Goal: Task Accomplishment & Management: Manage account settings

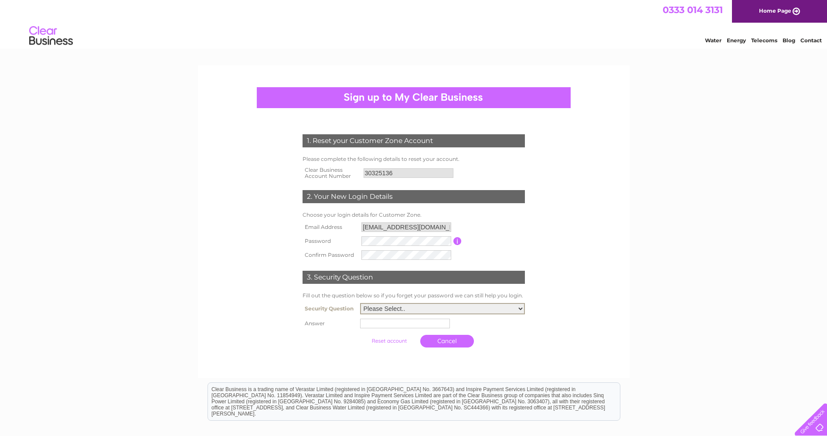
click at [390, 307] on select "Please Select.. In what town or city was your first job? In what town or city d…" at bounding box center [442, 308] width 165 height 11
select select "2"
click at [360, 303] on select "Please Select.. In what town or city was your first job? In what town or city d…" at bounding box center [442, 308] width 165 height 11
click at [391, 329] on td at bounding box center [442, 323] width 169 height 14
click at [370, 323] on input "text" at bounding box center [406, 323] width 91 height 10
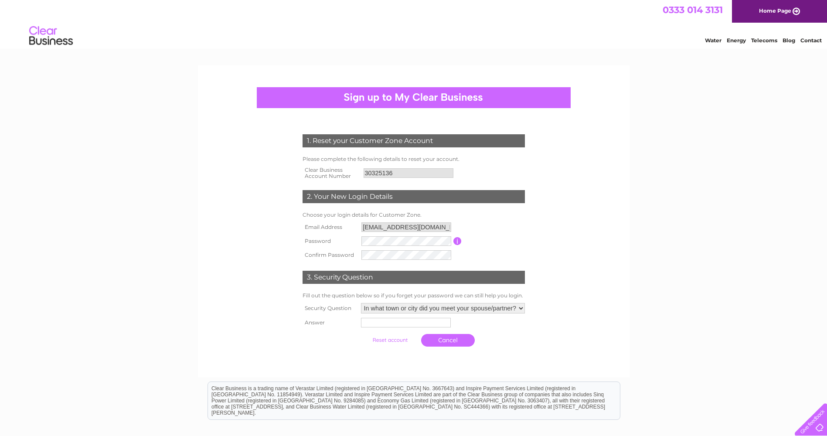
click at [348, 330] on th at bounding box center [329, 340] width 58 height 21
click at [375, 324] on input "text" at bounding box center [406, 323] width 91 height 10
type input "san bruno"
click at [281, 321] on div "1. Reset your Customer Zone Account Please complete the following details to re…" at bounding box center [413, 243] width 265 height 252
drag, startPoint x: 399, startPoint y: 341, endPoint x: 398, endPoint y: 347, distance: 6.3
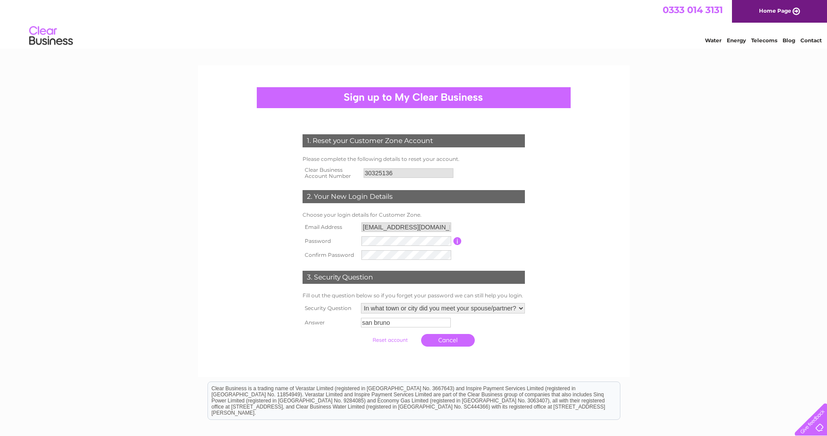
click at [399, 346] on input "submit" at bounding box center [390, 340] width 54 height 12
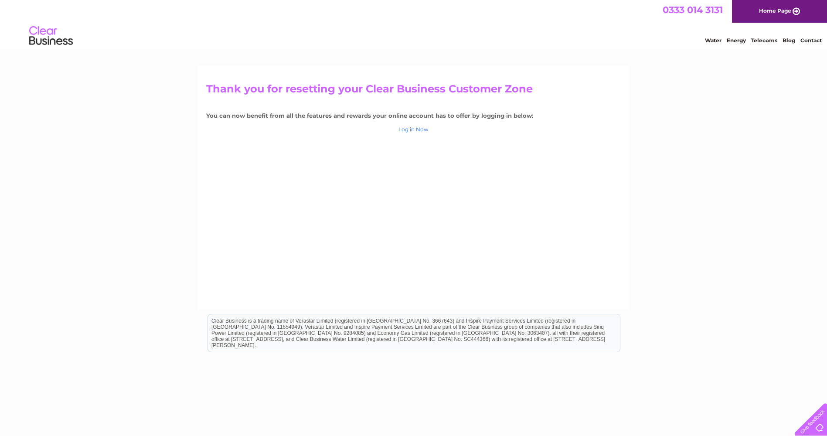
click at [416, 131] on link "Log in Now" at bounding box center [413, 129] width 30 height 7
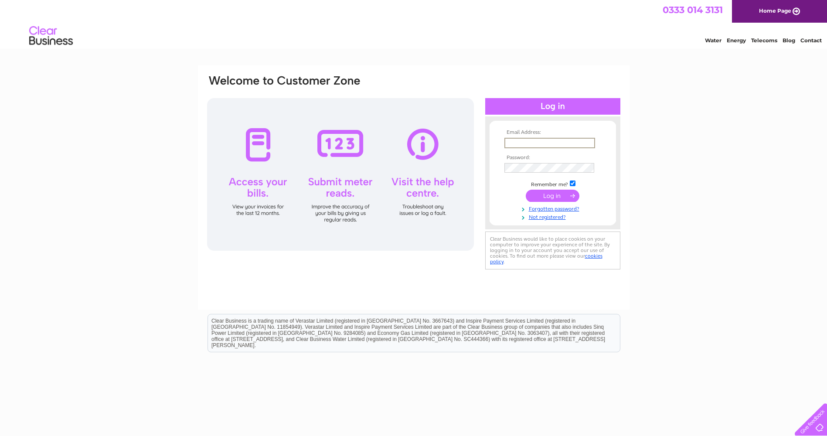
click at [524, 140] on input "text" at bounding box center [549, 143] width 91 height 10
type input "butebackpackers@hotmail.com"
click at [526, 190] on input "submit" at bounding box center [553, 196] width 54 height 12
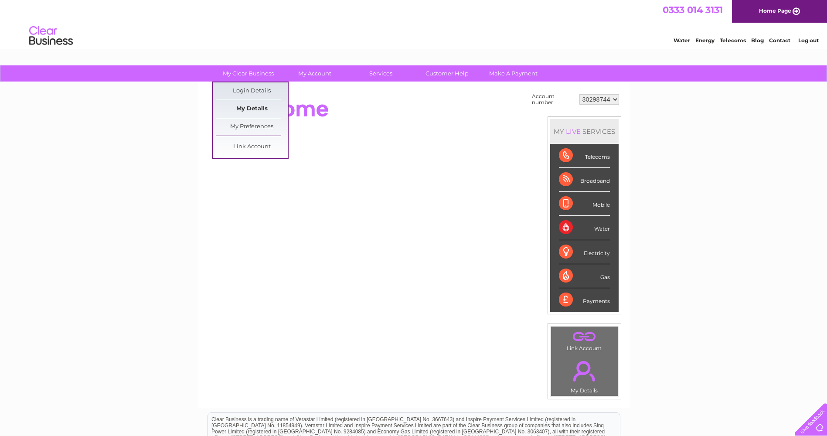
click at [260, 109] on link "My Details" at bounding box center [252, 108] width 72 height 17
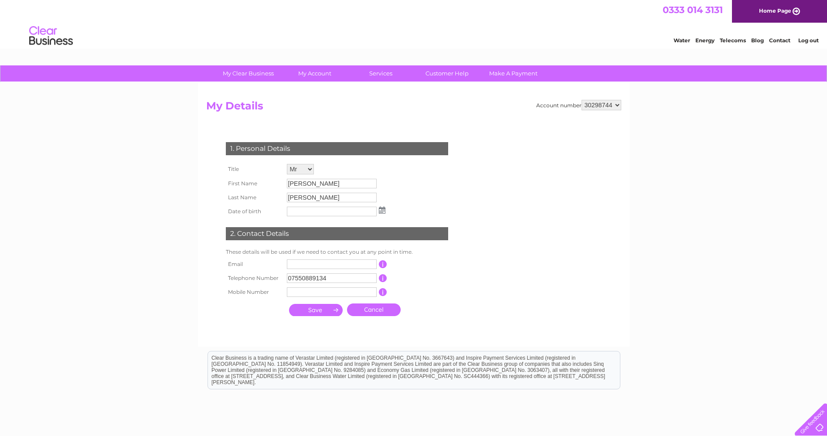
click at [615, 105] on select "30298744" at bounding box center [601, 105] width 40 height 10
click at [614, 105] on select "30298744" at bounding box center [601, 105] width 40 height 10
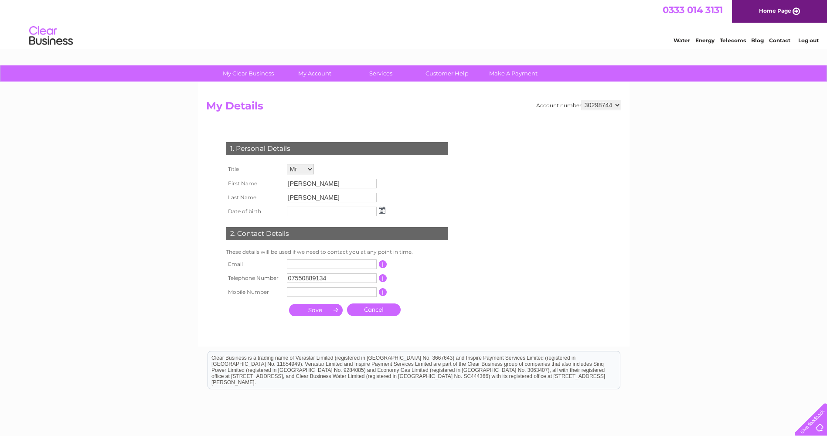
click at [614, 105] on select "30298744" at bounding box center [601, 105] width 40 height 10
click at [598, 105] on select "30298744" at bounding box center [601, 105] width 40 height 10
click at [603, 91] on div "Account number 30298744 My Details 1. Personal Details Title Mr Mrs Ms Miss Dr …" at bounding box center [414, 214] width 432 height 264
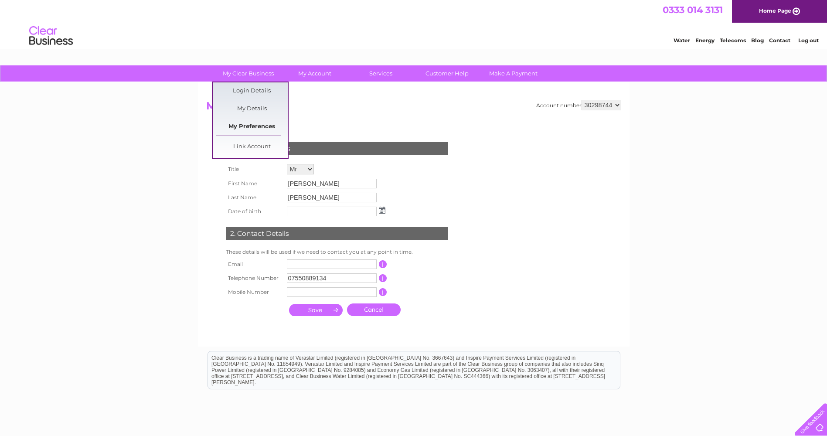
click at [260, 132] on link "My Preferences" at bounding box center [252, 126] width 72 height 17
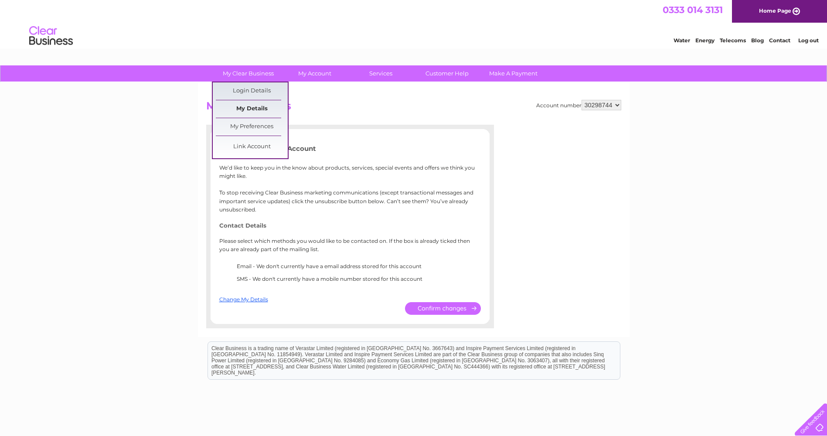
click at [255, 107] on link "My Details" at bounding box center [252, 108] width 72 height 17
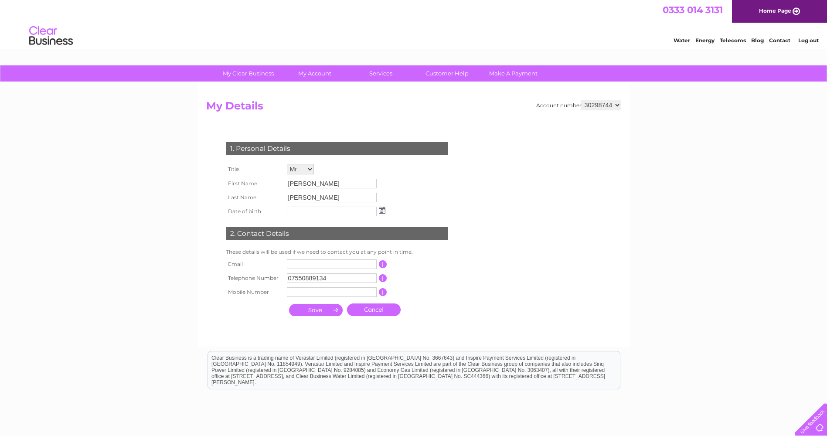
click at [602, 109] on select "30298744" at bounding box center [601, 105] width 40 height 10
click at [599, 106] on select "30298744" at bounding box center [601, 105] width 40 height 10
click at [593, 87] on div "Account number 30298744 My Details 1. Personal Details Title Mr Mrs Ms Miss Dr …" at bounding box center [414, 214] width 432 height 264
click at [803, 40] on link "Log out" at bounding box center [808, 40] width 20 height 7
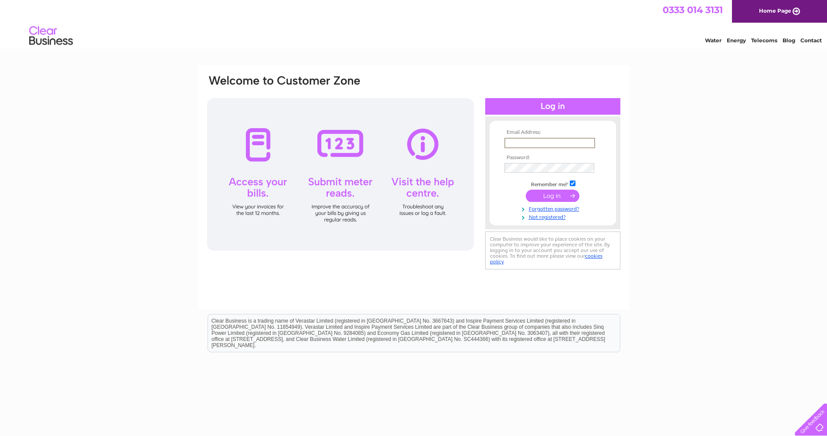
click at [524, 140] on input "text" at bounding box center [549, 143] width 91 height 10
type input "butebackpackers@hotmail.com"
click at [524, 162] on td at bounding box center [552, 167] width 101 height 14
click at [548, 200] on input "submit" at bounding box center [553, 196] width 54 height 12
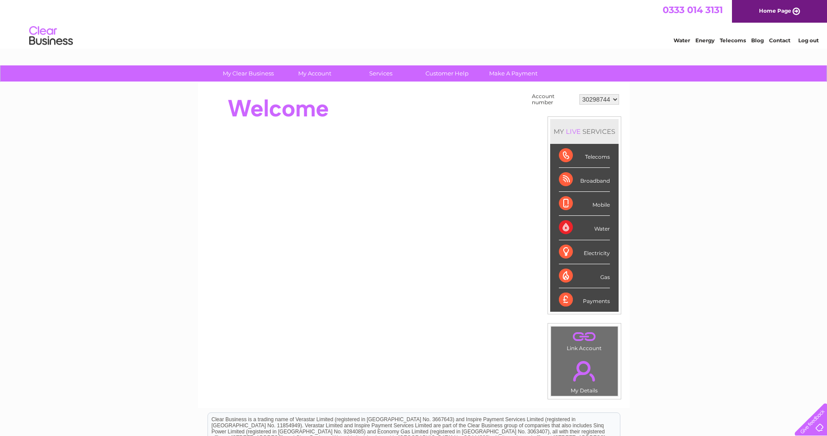
click at [600, 100] on select "30298744" at bounding box center [599, 99] width 40 height 10
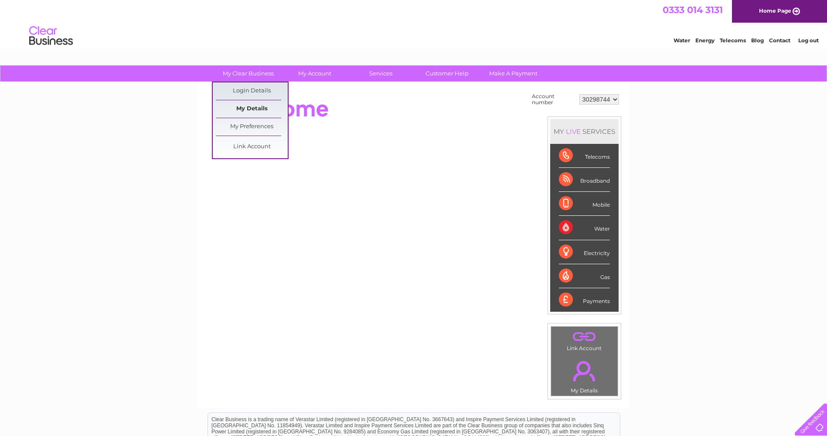
click at [253, 111] on link "My Details" at bounding box center [252, 108] width 72 height 17
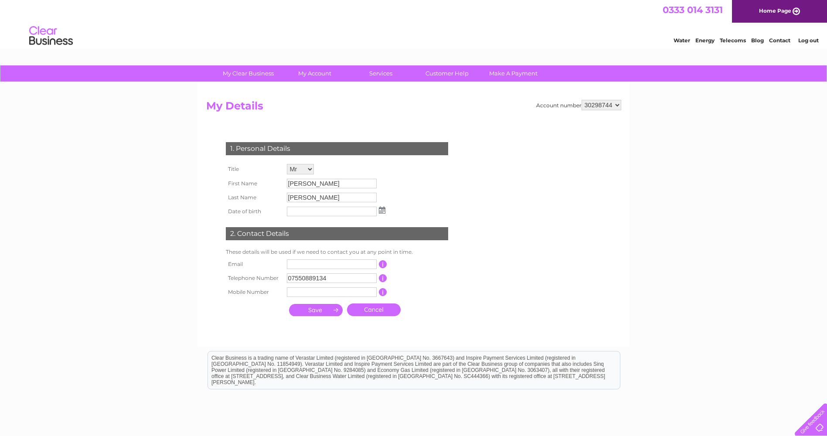
click at [594, 111] on h2 "My Details" at bounding box center [413, 108] width 415 height 17
click at [596, 108] on select "30298744" at bounding box center [601, 105] width 40 height 10
click at [596, 105] on select "30298744" at bounding box center [601, 105] width 40 height 10
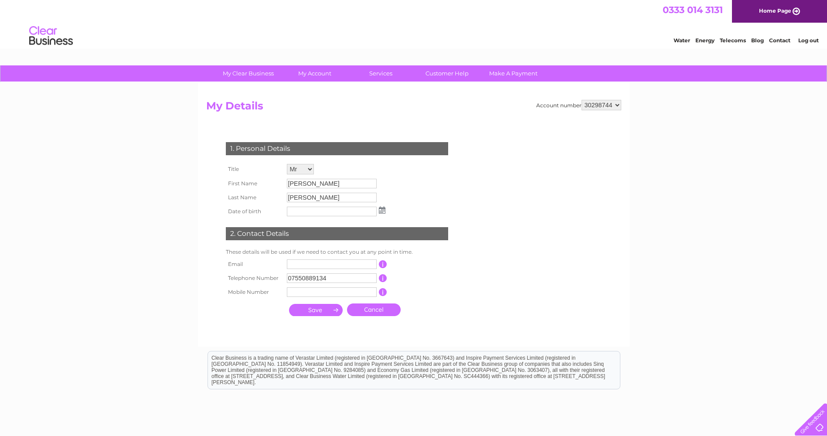
click at [595, 105] on select "30298744" at bounding box center [601, 105] width 40 height 10
click at [554, 101] on div "Account number 30298744" at bounding box center [578, 105] width 85 height 10
